Goal: Obtain resource: Download file/media

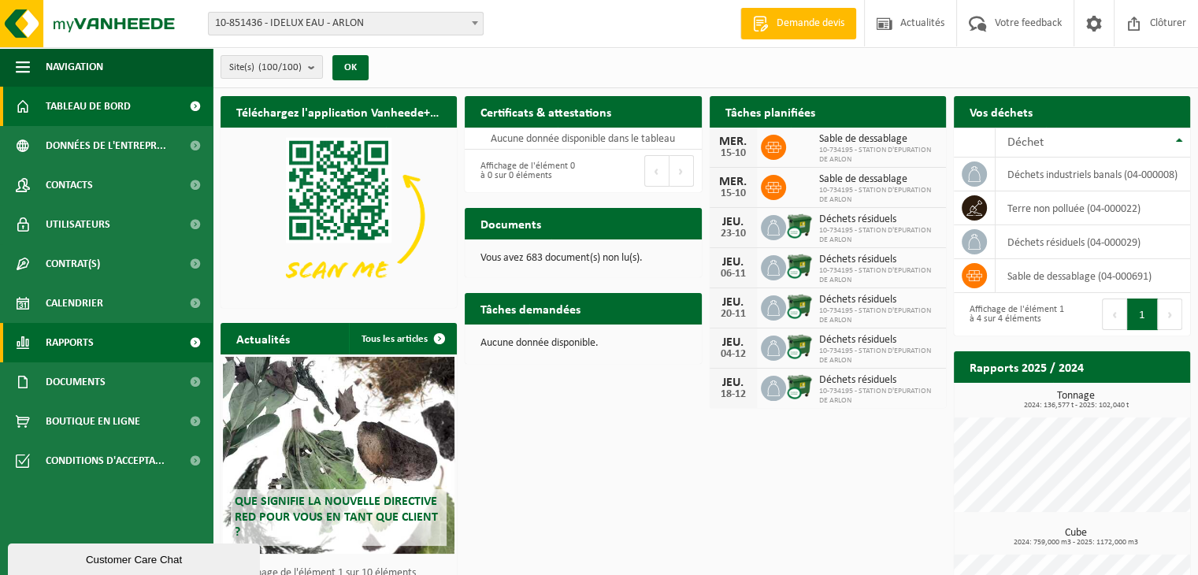
click at [91, 344] on span "Rapports" at bounding box center [70, 342] width 48 height 39
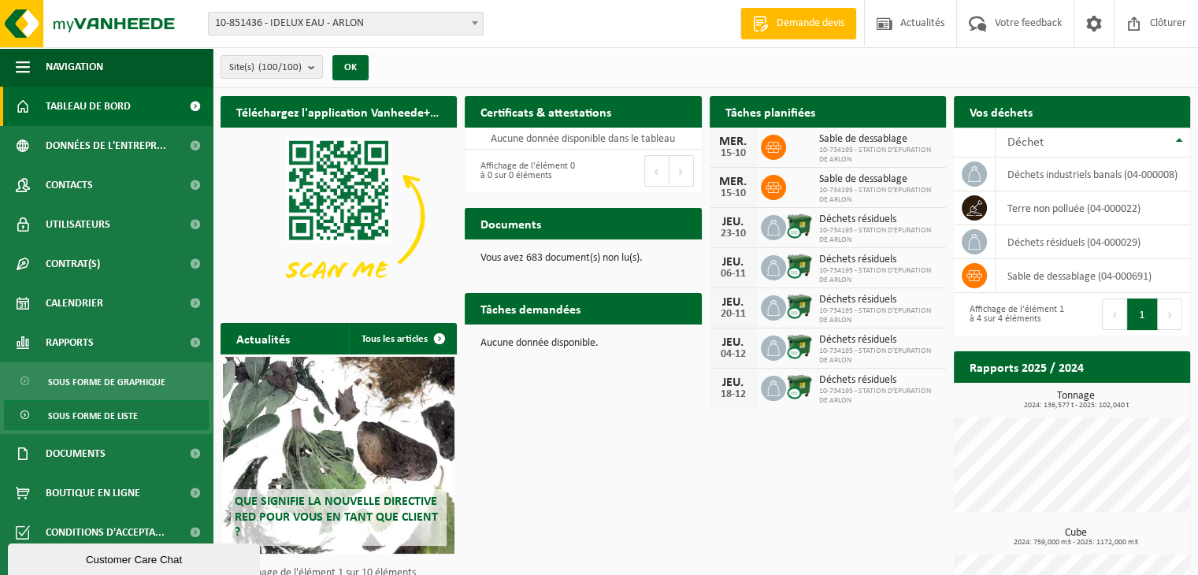
click at [117, 417] on span "Sous forme de liste" at bounding box center [93, 416] width 90 height 30
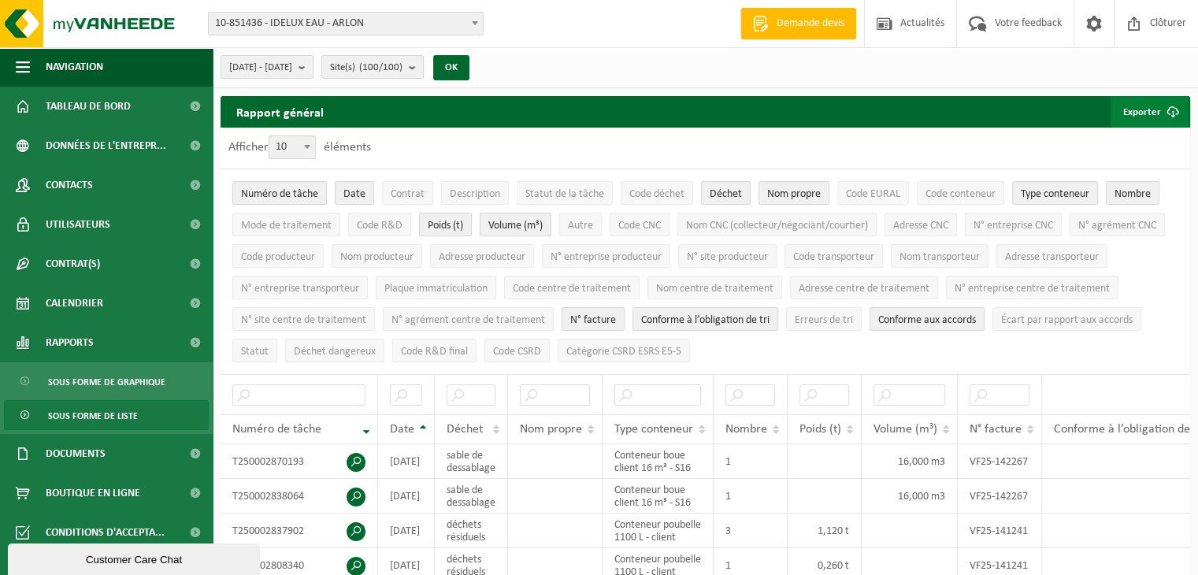
click at [1142, 118] on button "Exporter" at bounding box center [1150, 112] width 78 height 32
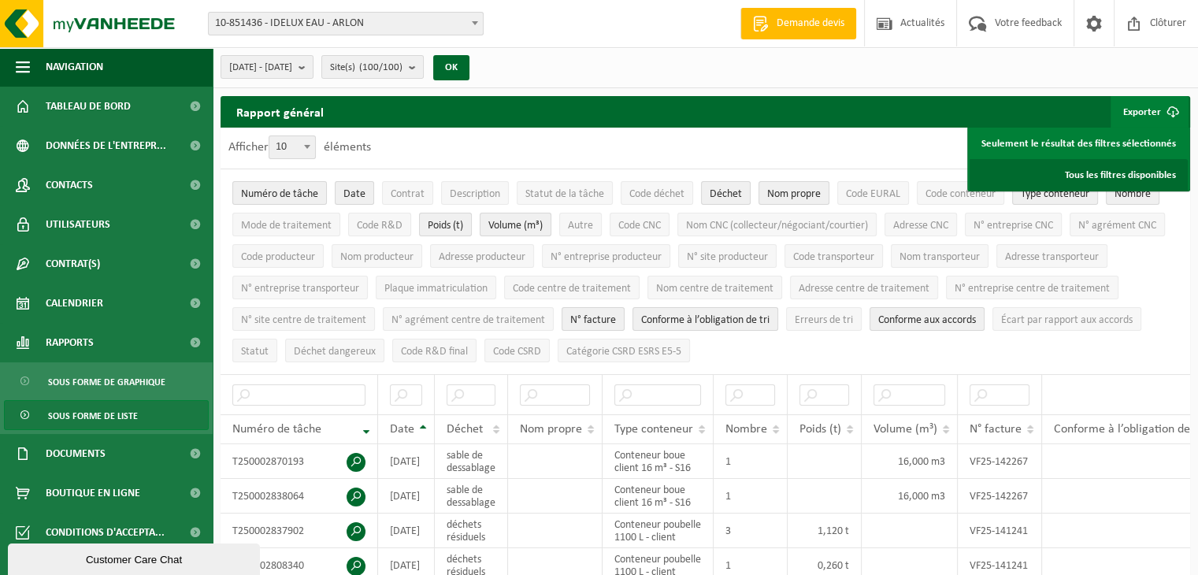
click at [1113, 178] on link "Tous les filtres disponibles" at bounding box center [1079, 175] width 218 height 32
click at [663, 59] on div "[DATE] - [DATE] Mois actuel Mois précédent Les 6 derniers mois Année actuelle L…" at bounding box center [706, 67] width 986 height 41
click at [1190, 17] on link "Clôturer" at bounding box center [1156, 23] width 84 height 46
